Goal: Task Accomplishment & Management: Manage account settings

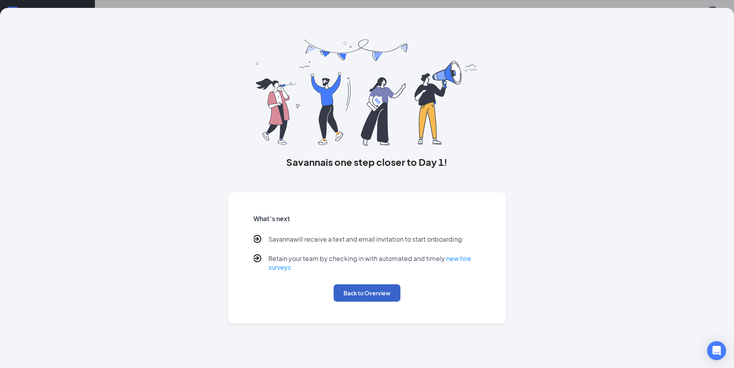
click at [388, 291] on button "Back to Overview" at bounding box center [367, 293] width 67 height 17
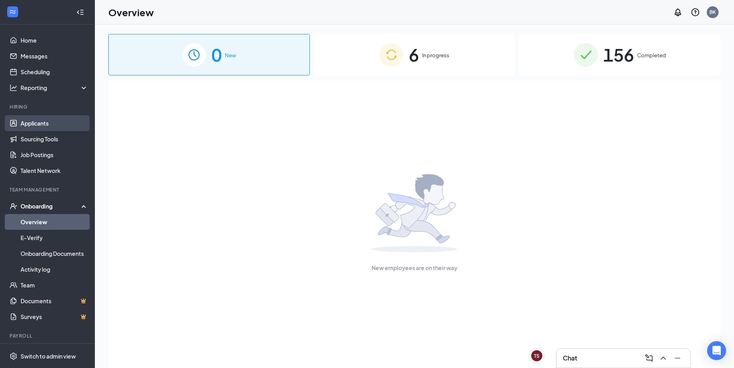
click at [40, 126] on link "Applicants" at bounding box center [55, 123] width 68 height 16
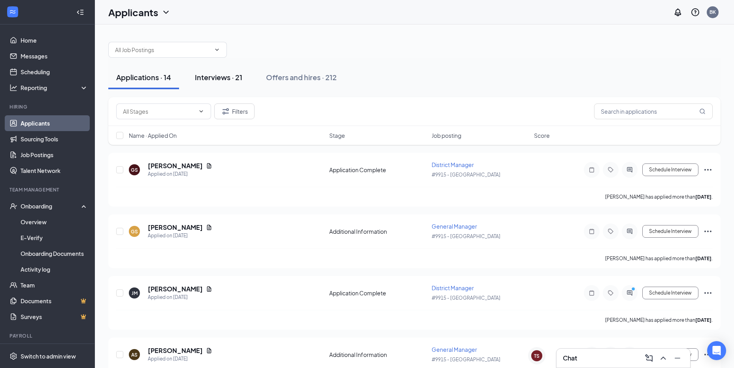
click at [234, 80] on div "Interviews · 21" at bounding box center [218, 77] width 47 height 10
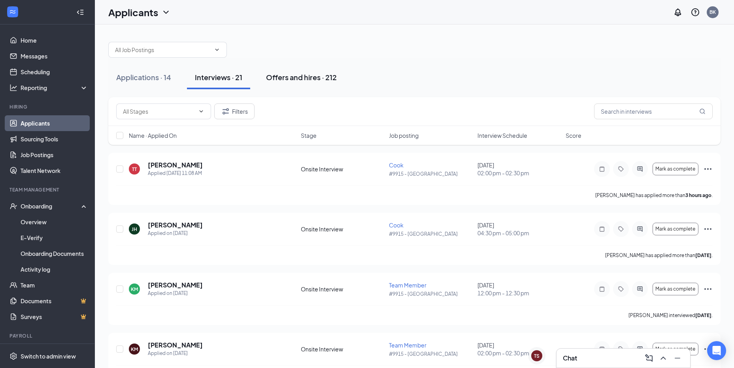
click at [300, 81] on div "Offers and hires · 212" at bounding box center [301, 77] width 71 height 10
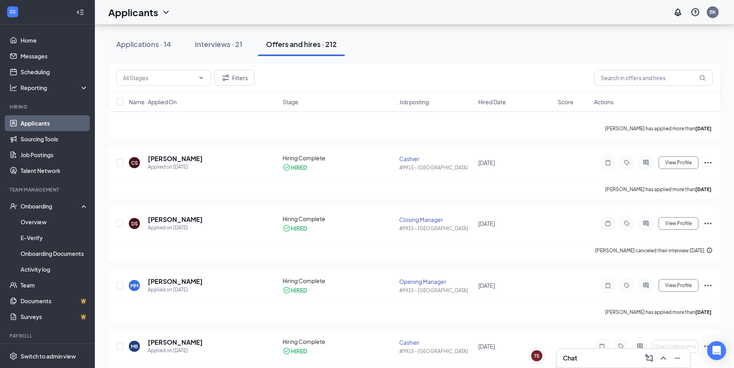
scroll to position [1502, 0]
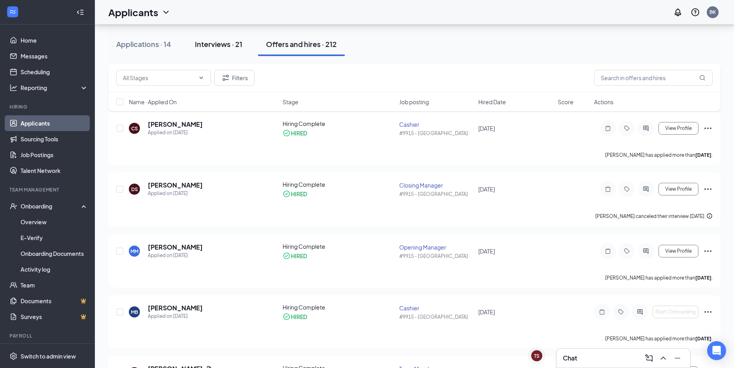
click at [227, 45] on div "Interviews · 21" at bounding box center [218, 44] width 47 height 10
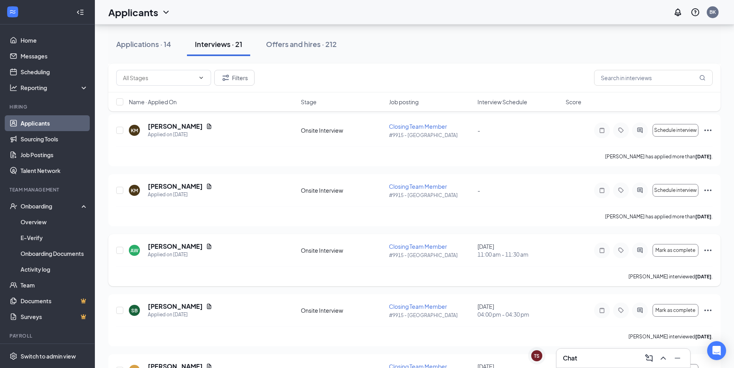
scroll to position [593, 0]
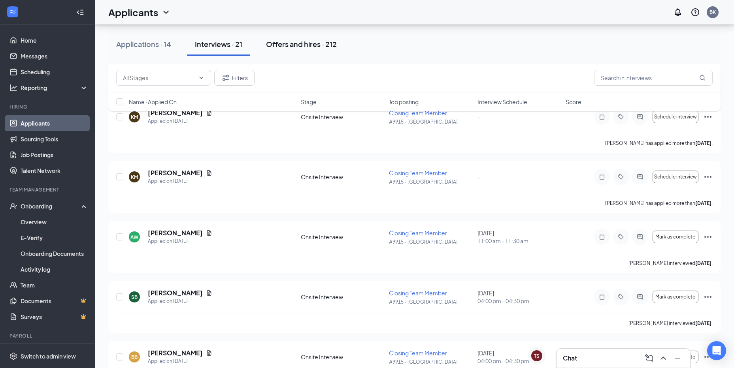
click at [287, 42] on div "Offers and hires · 212" at bounding box center [301, 44] width 71 height 10
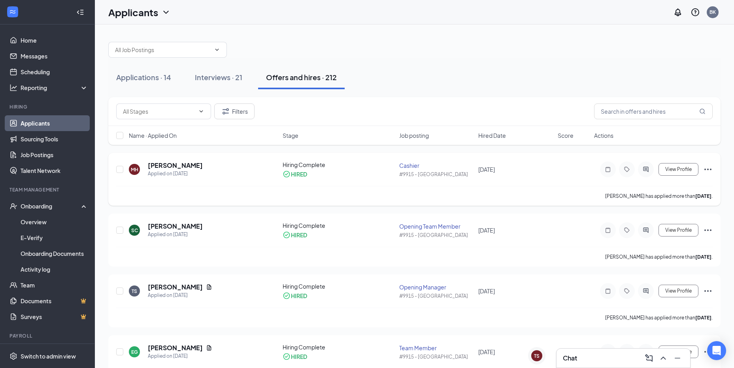
click at [399, 164] on div "Cashier" at bounding box center [436, 166] width 75 height 8
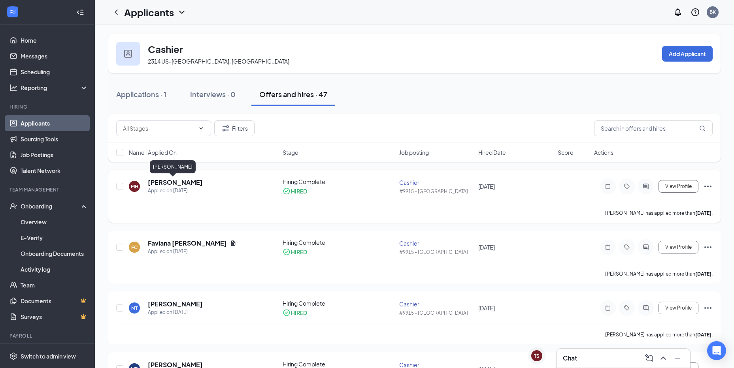
click at [164, 184] on h5 "[PERSON_NAME]" at bounding box center [175, 182] width 55 height 9
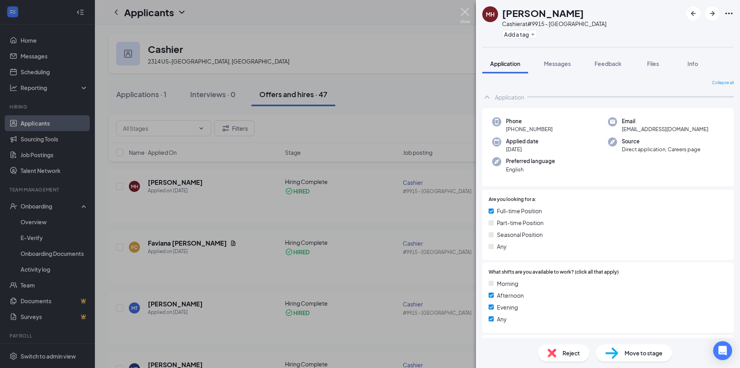
click at [466, 14] on img at bounding box center [465, 15] width 10 height 15
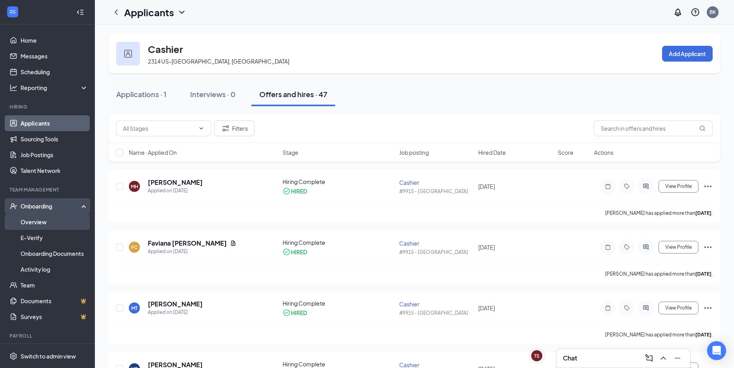
click at [45, 220] on link "Overview" at bounding box center [55, 222] width 68 height 16
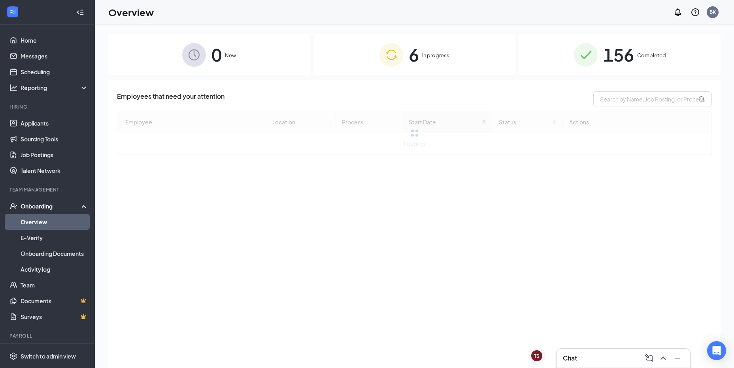
click at [443, 62] on div "6 In progress" at bounding box center [415, 55] width 202 height 42
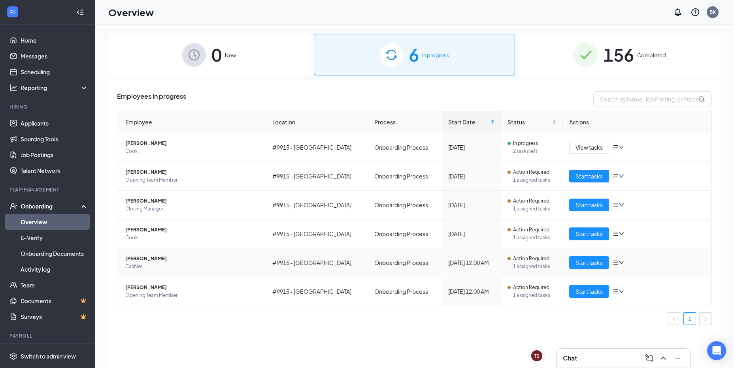
click at [180, 260] on span "[PERSON_NAME]" at bounding box center [192, 259] width 134 height 8
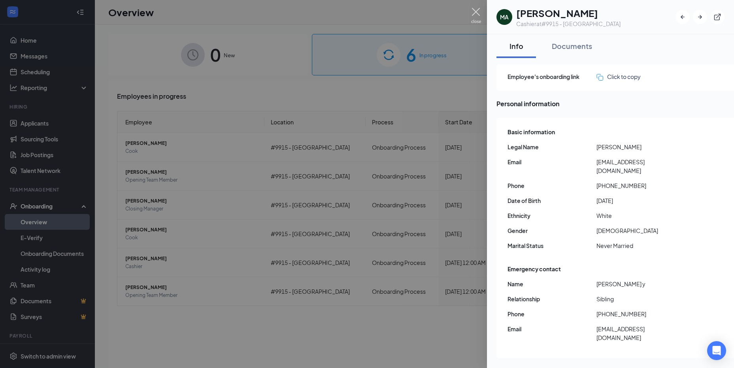
click at [476, 11] on img at bounding box center [476, 15] width 10 height 15
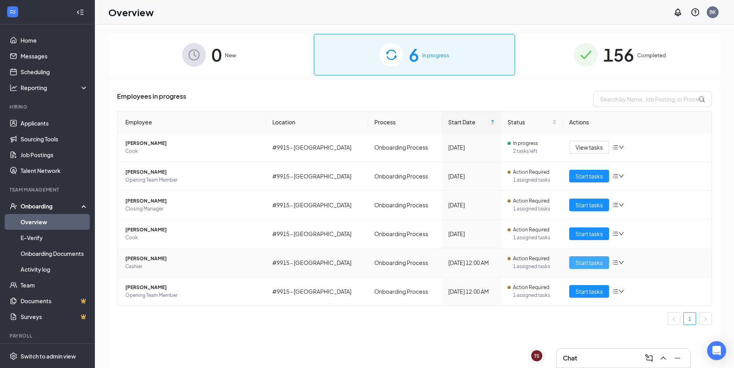
click at [598, 266] on span "Start tasks" at bounding box center [588, 262] width 27 height 9
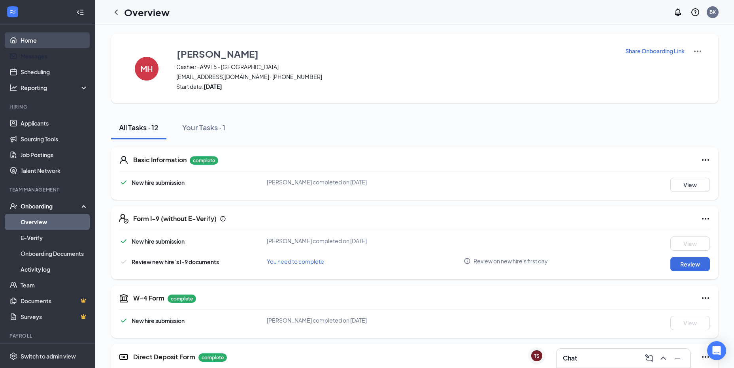
click at [42, 47] on link "Home" at bounding box center [55, 40] width 68 height 16
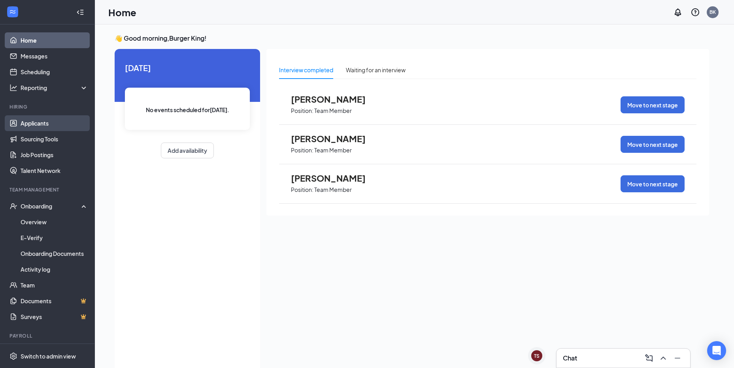
click at [45, 122] on link "Applicants" at bounding box center [55, 123] width 68 height 16
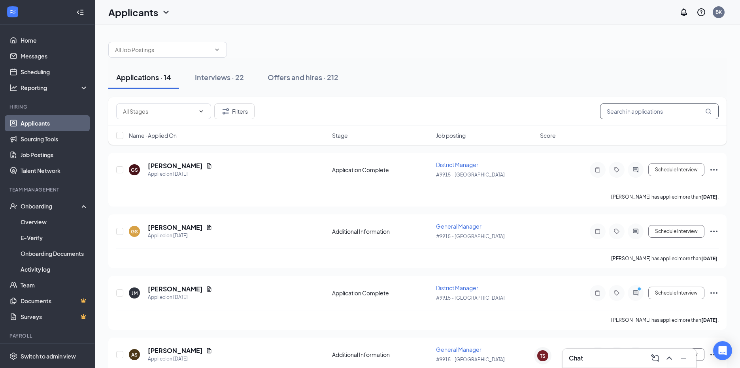
click at [625, 110] on input "text" at bounding box center [659, 112] width 119 height 16
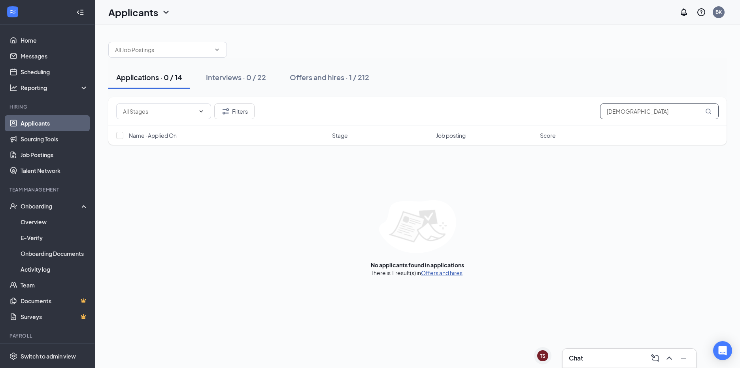
type input "[DEMOGRAPHIC_DATA]"
click at [438, 274] on link "Offers and hires" at bounding box center [442, 273] width 42 height 7
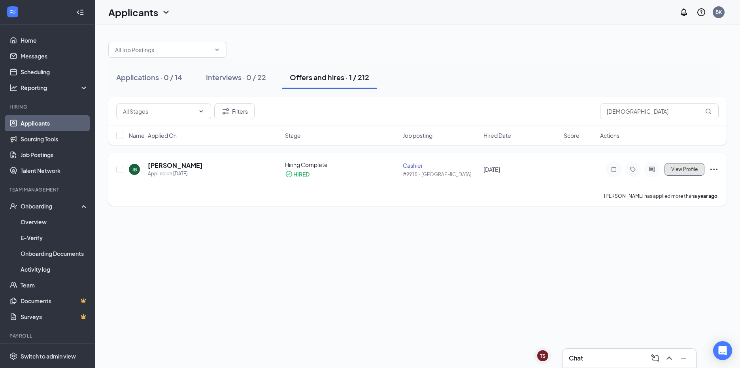
click at [679, 170] on span "View Profile" at bounding box center [684, 170] width 26 height 6
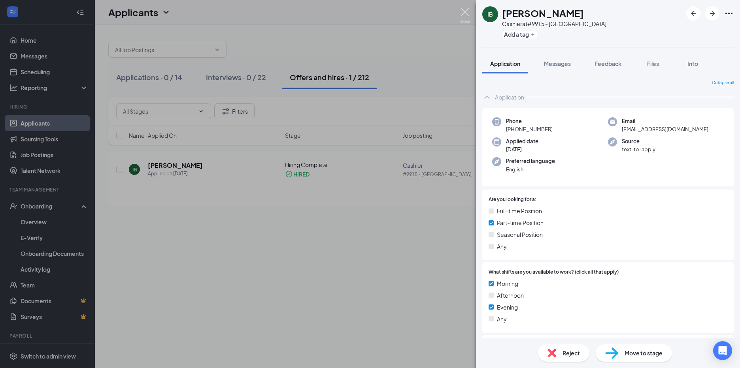
click at [465, 11] on img at bounding box center [465, 15] width 10 height 15
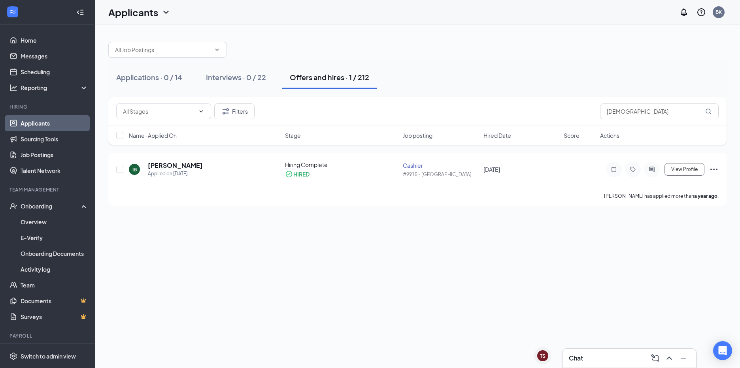
click at [461, 223] on div "Applications · 0 / 14 Interviews · 0 / 22 Offers and hires · 1 / 212 Filters is…" at bounding box center [417, 197] width 645 height 344
